Goal: Task Accomplishment & Management: Manage account settings

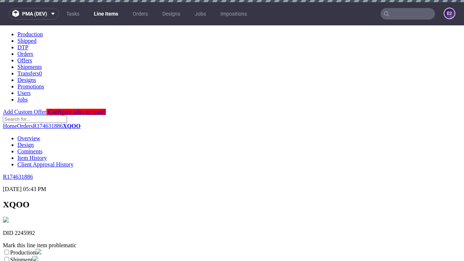
scroll to position [128, 0]
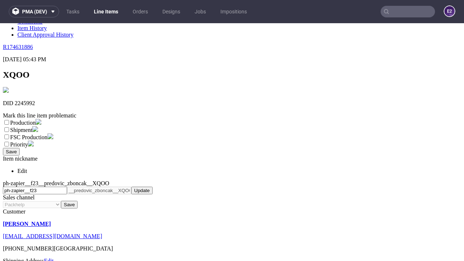
select select "dtp_ca_needed"
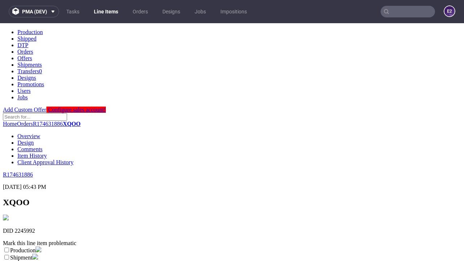
scroll to position [0, 0]
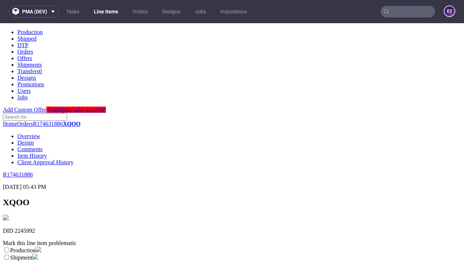
checkbox input "true"
